Goal: Check status: Check status

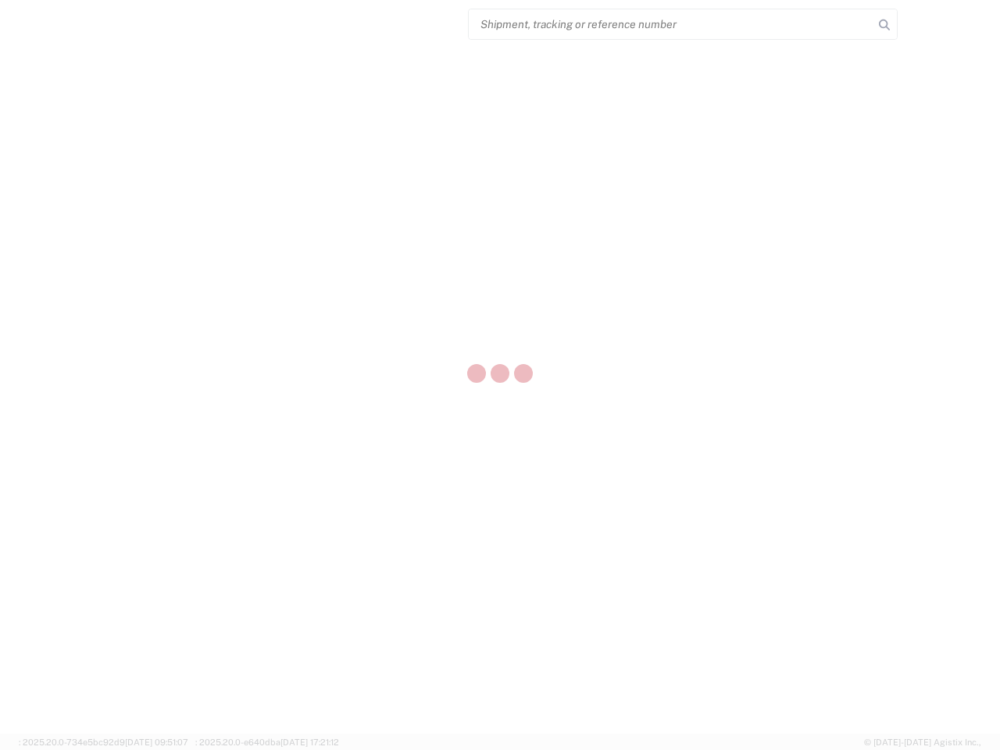
select select "US"
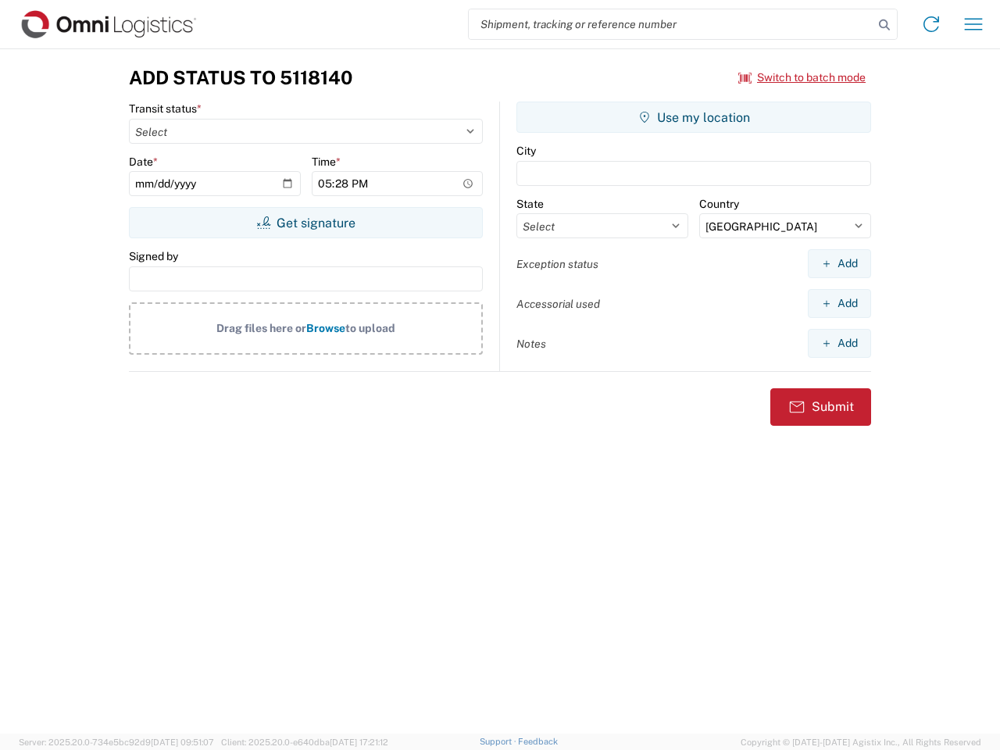
click at [671, 24] on input "search" at bounding box center [671, 24] width 405 height 30
click at [884, 25] on icon at bounding box center [884, 25] width 22 height 22
click at [931, 24] on icon at bounding box center [930, 24] width 25 height 25
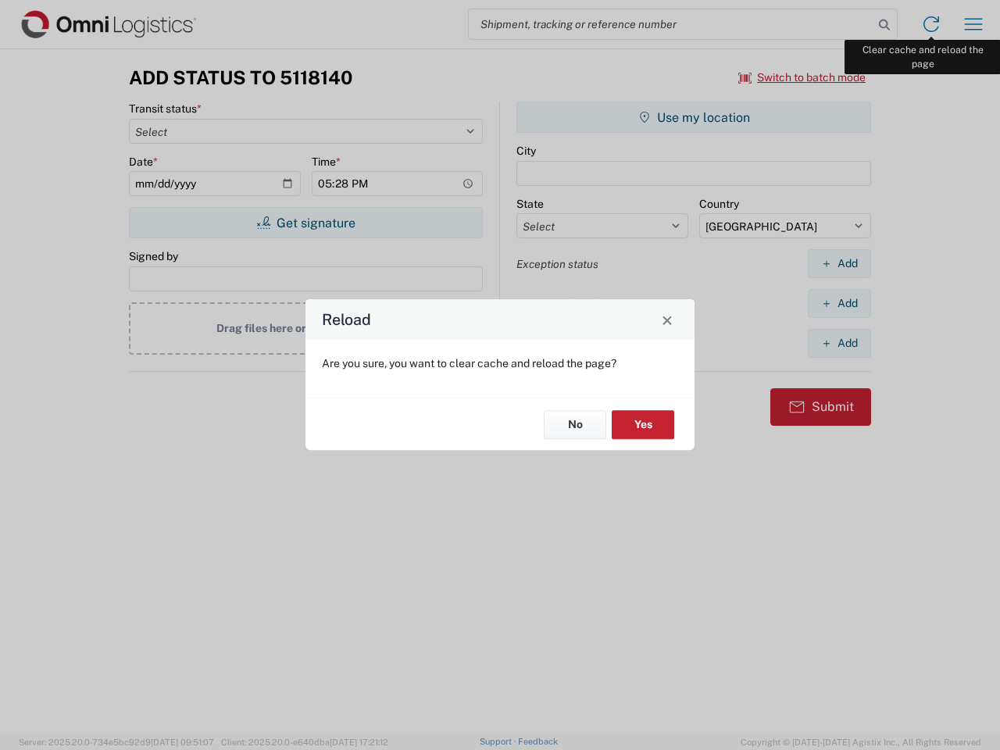
click at [973, 24] on div "Reload Are you sure, you want to clear cache and reload the page? No Yes" at bounding box center [500, 375] width 1000 height 750
click at [802, 77] on div "Reload Are you sure, you want to clear cache and reload the page? No Yes" at bounding box center [500, 375] width 1000 height 750
click at [305, 223] on div "Reload Are you sure, you want to clear cache and reload the page? No Yes" at bounding box center [500, 375] width 1000 height 750
click at [693, 117] on div "Reload Are you sure, you want to clear cache and reload the page? No Yes" at bounding box center [500, 375] width 1000 height 750
click at [839, 263] on div "Reload Are you sure, you want to clear cache and reload the page? No Yes" at bounding box center [500, 375] width 1000 height 750
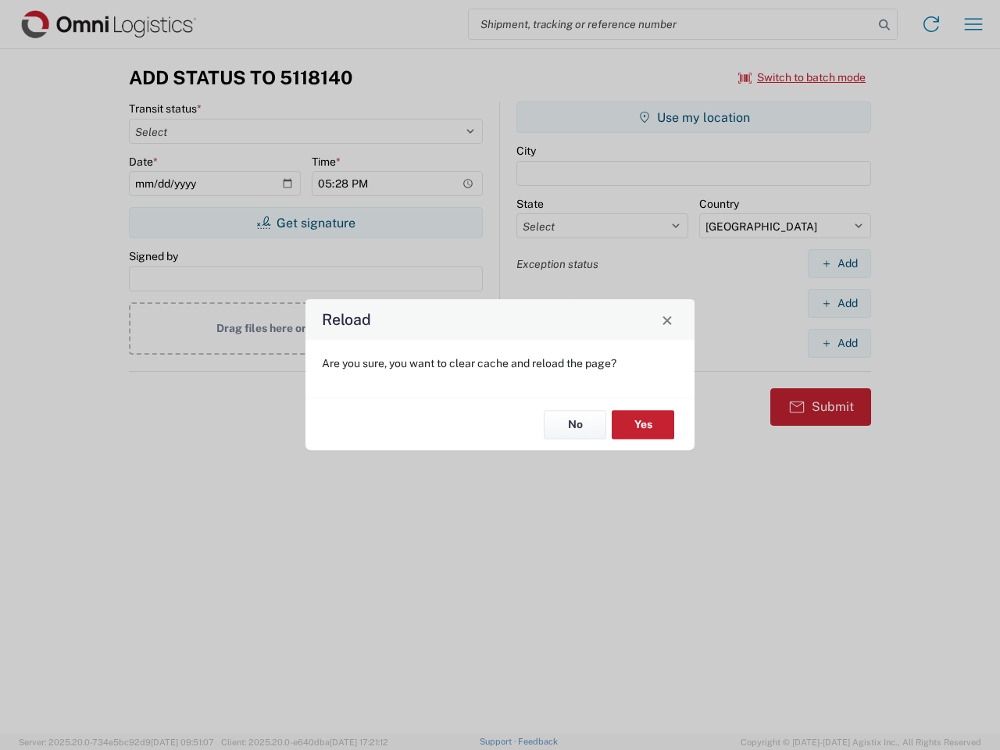
click at [839, 303] on div "Reload Are you sure, you want to clear cache and reload the page? No Yes" at bounding box center [500, 375] width 1000 height 750
click at [839, 343] on div "Reload Are you sure, you want to clear cache and reload the page? No Yes" at bounding box center [500, 375] width 1000 height 750
